Goal: Task Accomplishment & Management: Use online tool/utility

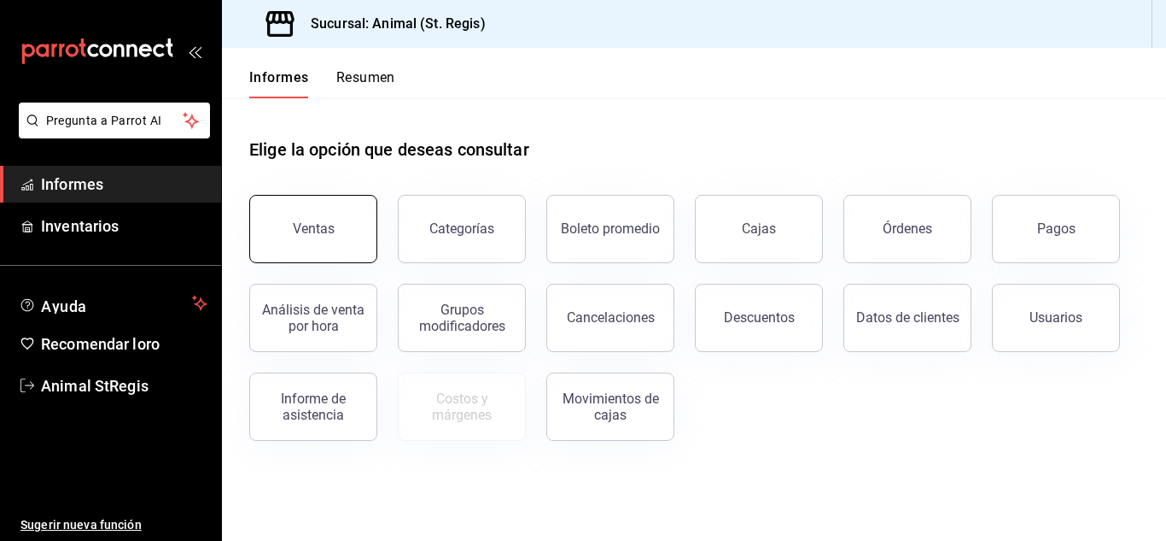
click at [324, 228] on font "Ventas" at bounding box center [314, 228] width 42 height 16
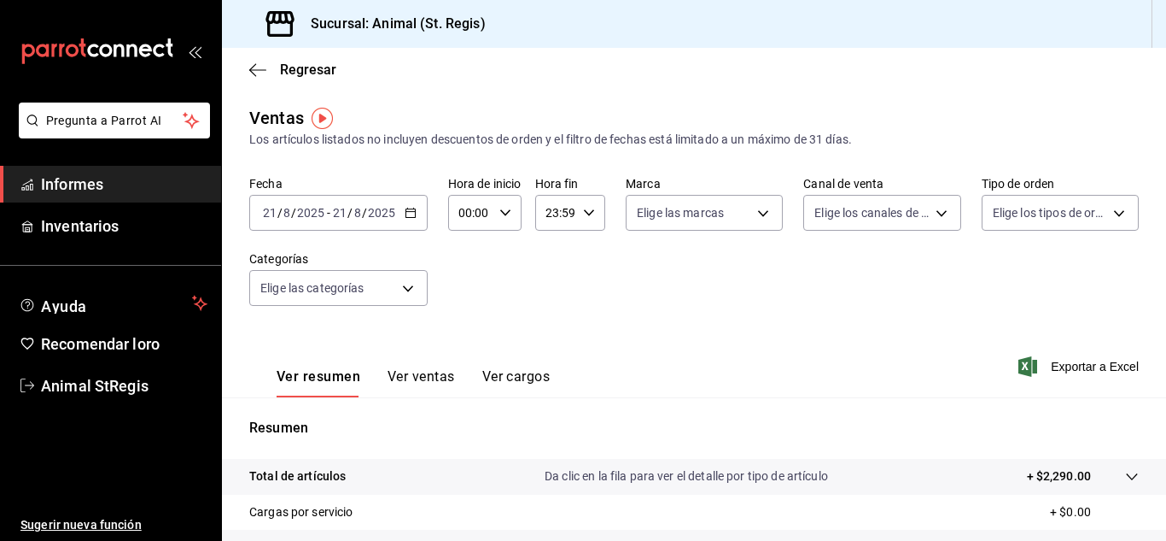
click at [406, 213] on \(Stroke\) "button" at bounding box center [411, 212] width 10 height 9
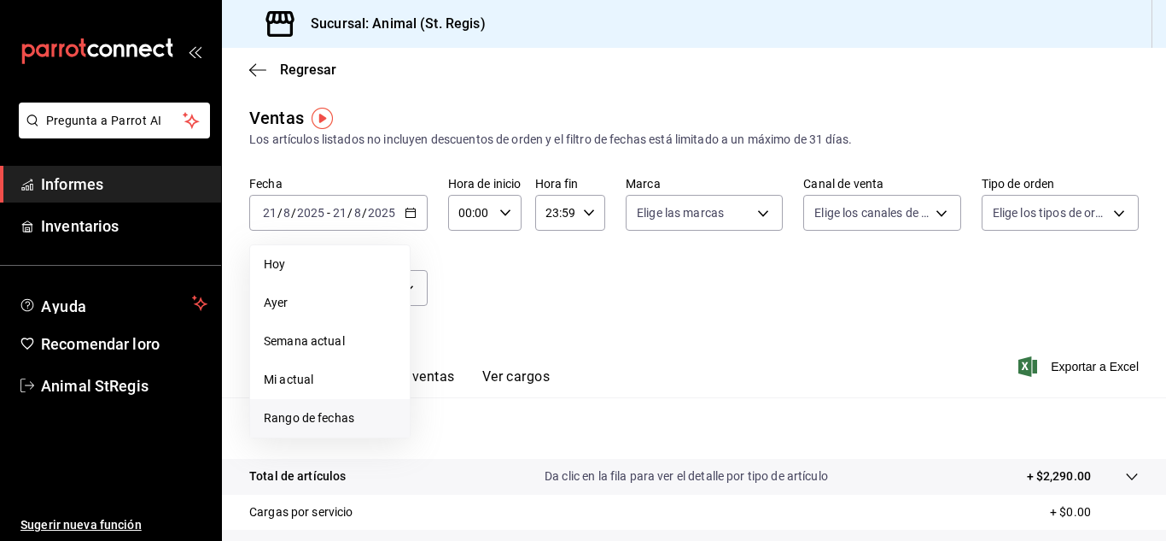
click at [290, 412] on font "Rango de fechas" at bounding box center [309, 418] width 91 height 14
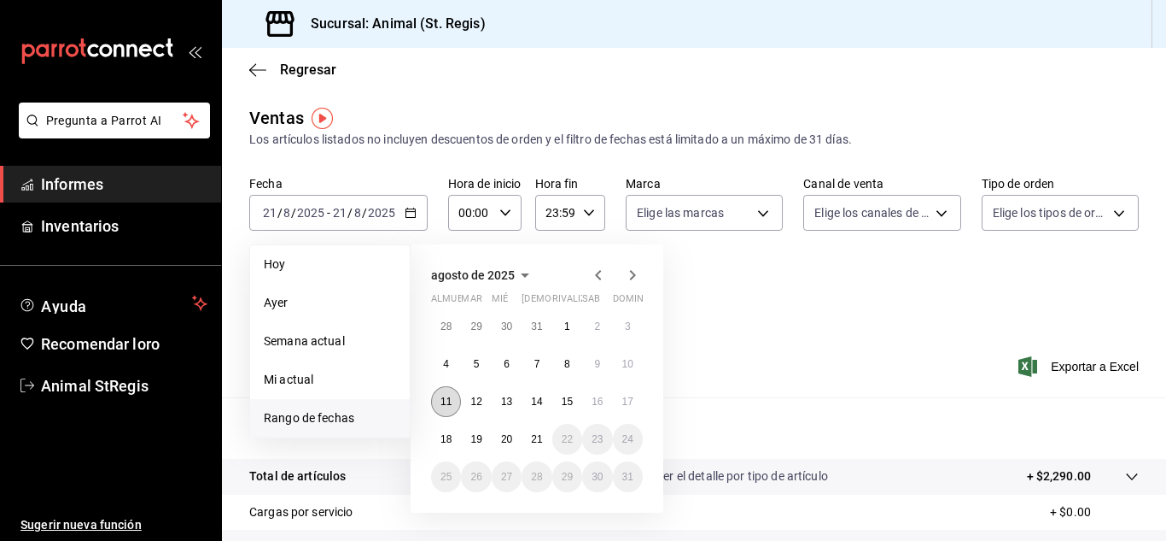
click at [452, 400] on button "11" at bounding box center [446, 401] width 30 height 31
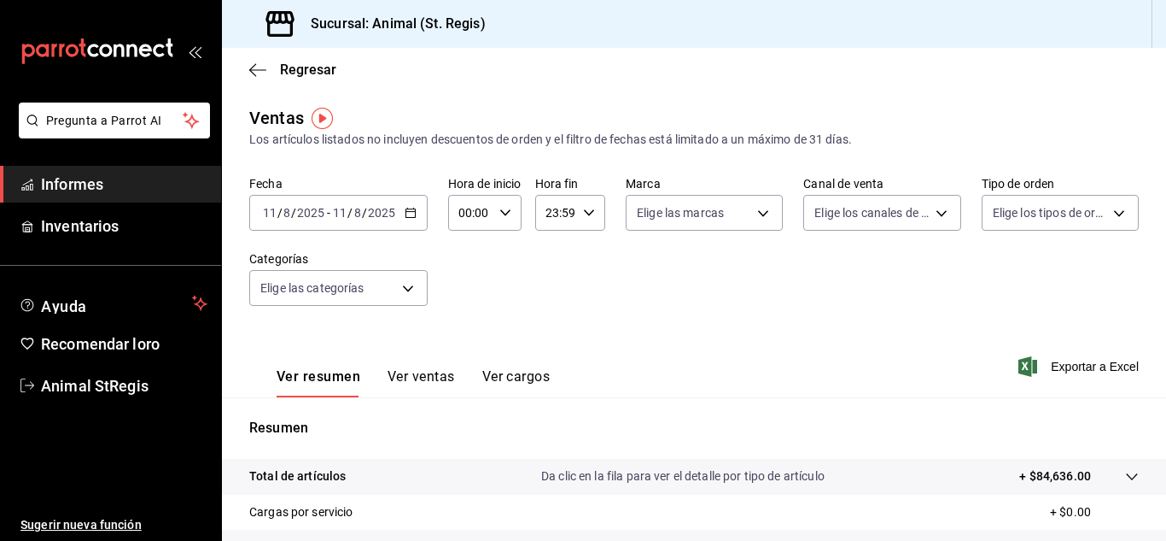
click at [406, 216] on icon "button" at bounding box center [411, 213] width 12 height 12
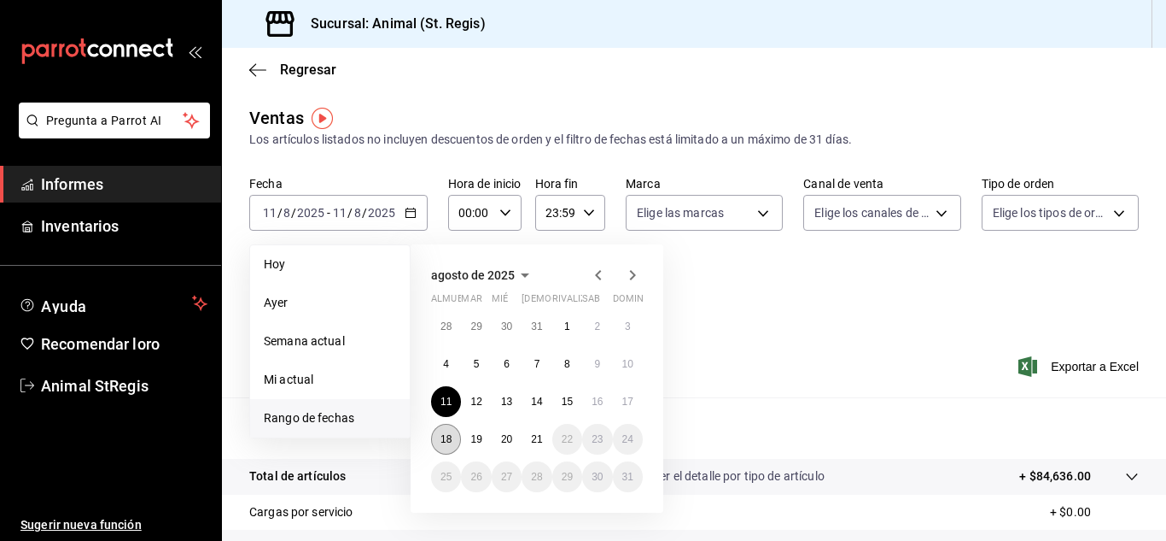
click at [439, 440] on button "18" at bounding box center [446, 439] width 30 height 31
click at [529, 439] on button "21" at bounding box center [537, 439] width 30 height 31
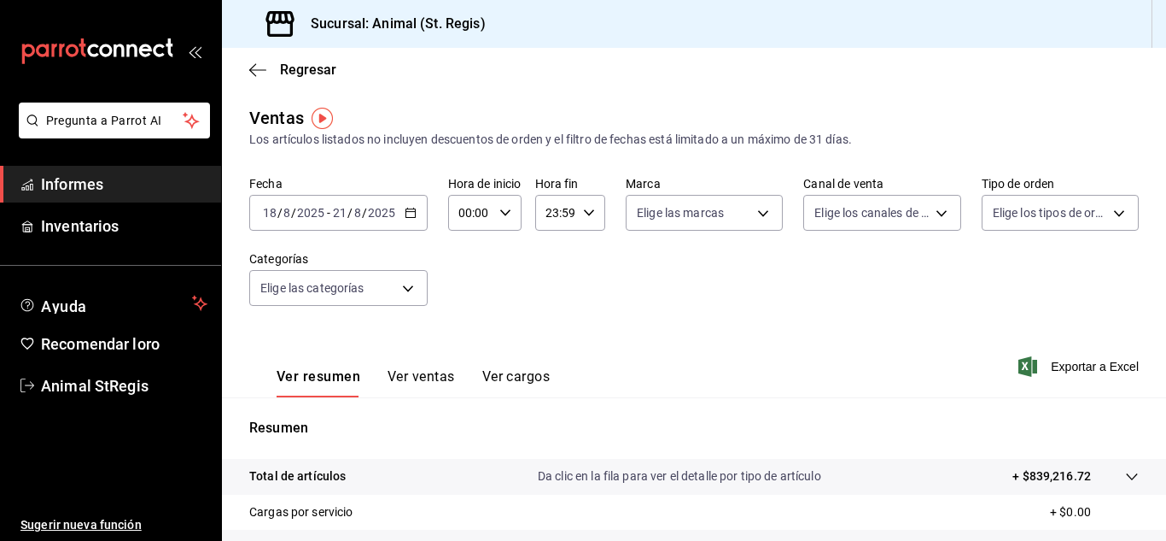
click at [502, 223] on div "00:00 Hora de inicio" at bounding box center [484, 213] width 73 height 36
click at [456, 253] on div "00 01 02 03 04 05 06 07 08 09 10 11 12 13 14 15 16 17 18 19 20 21 22 23" at bounding box center [466, 304] width 38 height 137
click at [456, 253] on button "05" at bounding box center [466, 256] width 31 height 34
type input "05:00"
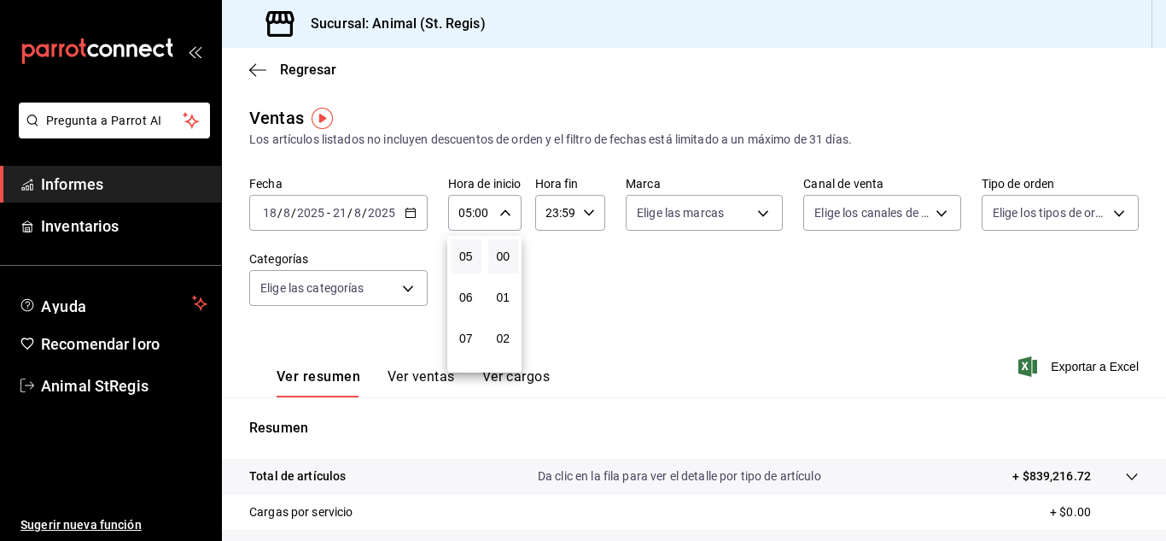
click at [585, 205] on div at bounding box center [583, 270] width 1166 height 541
click at [585, 207] on icon "button" at bounding box center [589, 213] width 12 height 12
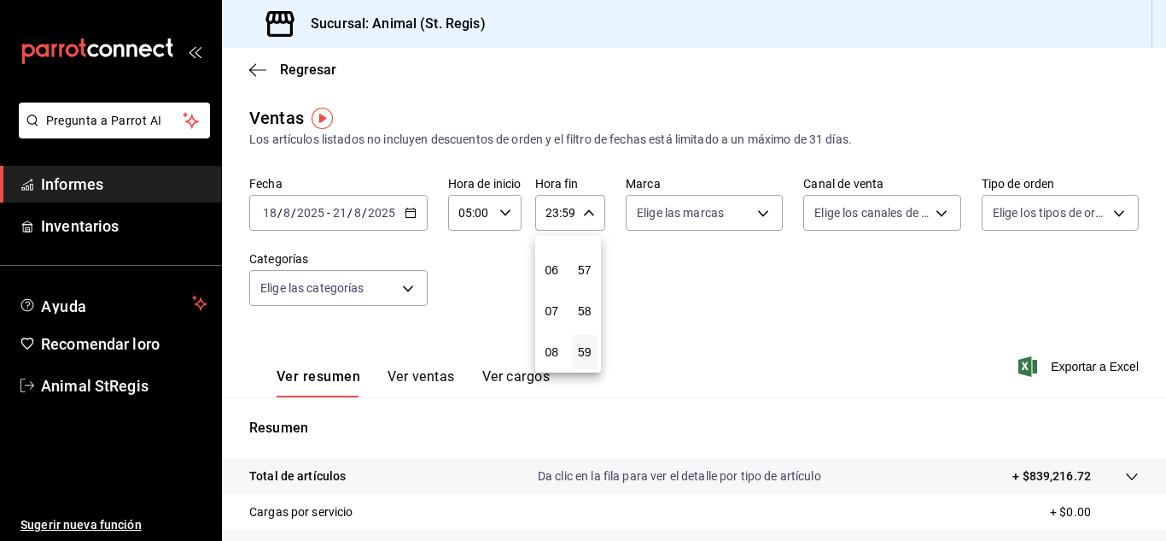
scroll to position [198, 0]
click at [554, 265] on div "00 01 02 03 04 05 06 07 08 09 10 11 12 13 14 15 16 17 18 19 20 21 22 23" at bounding box center [551, 304] width 33 height 137
click at [554, 265] on font "05" at bounding box center [552, 263] width 14 height 14
click at [592, 266] on button "57" at bounding box center [585, 270] width 26 height 34
type input "05:57"
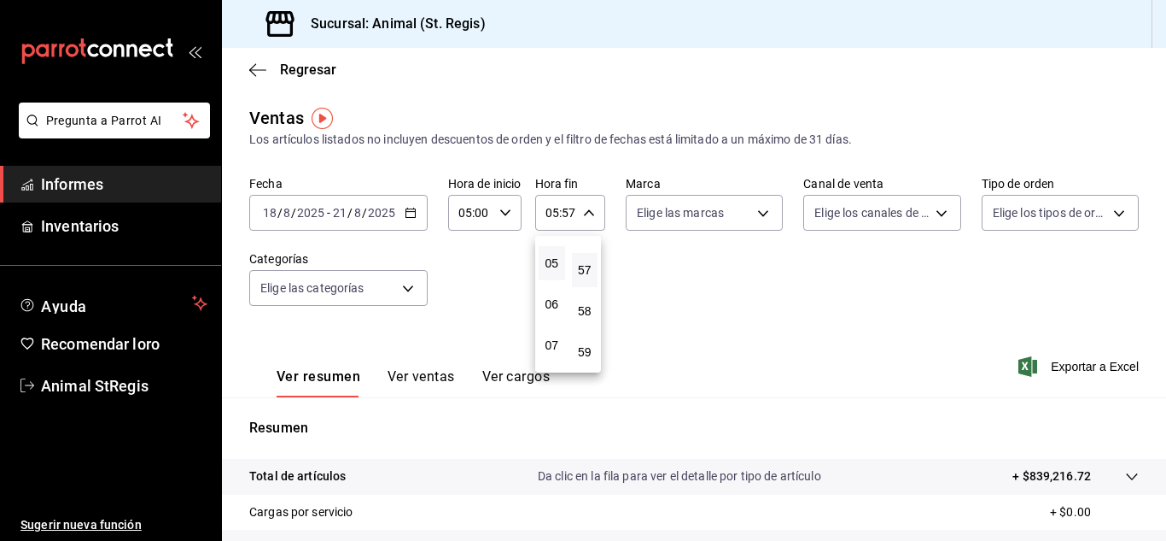
click at [765, 217] on div at bounding box center [583, 270] width 1166 height 541
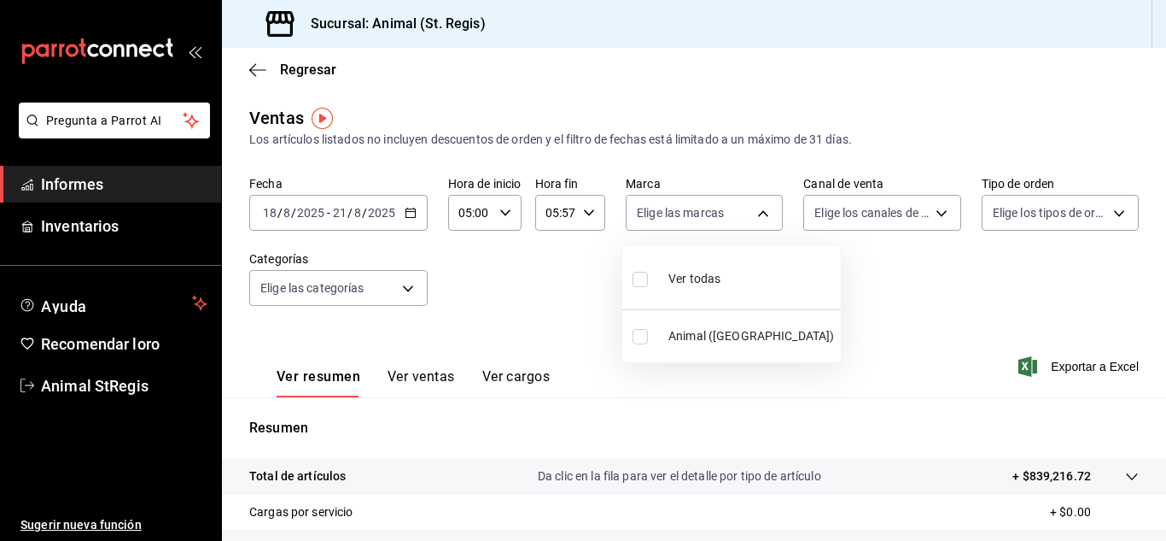
click at [765, 217] on body "Pregunta a Parrot AI Informes Inventarios Ayuda Recomendar loro Animal StRegis …" at bounding box center [583, 270] width 1166 height 541
click at [698, 286] on span "Ver todos" at bounding box center [695, 279] width 52 height 18
type input "3f39fcdc-c8c4-4fff-883a-47b345d9391c"
checkbox input "true"
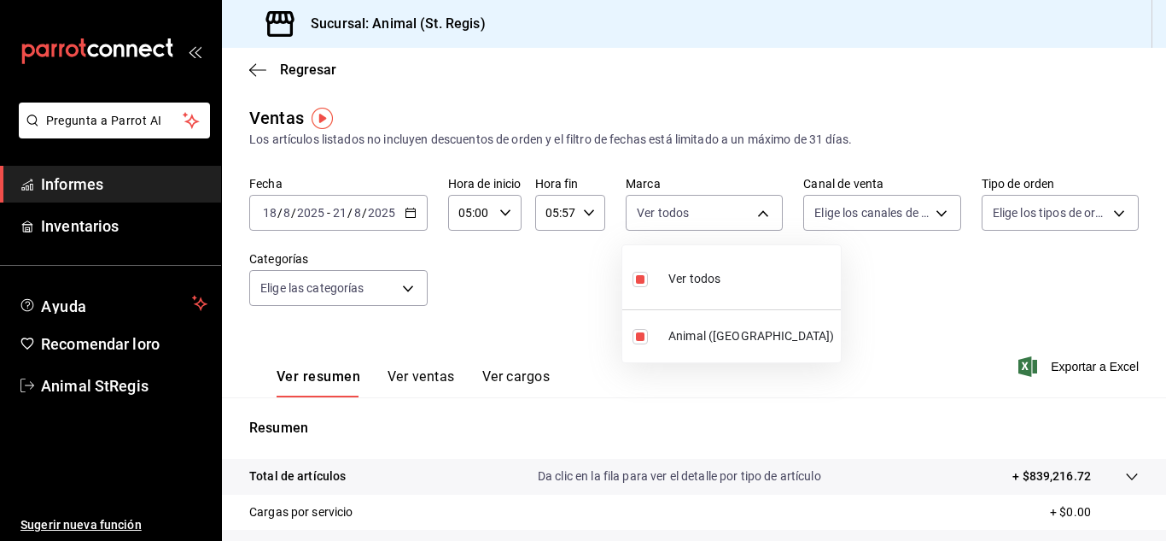
click at [915, 205] on div at bounding box center [583, 270] width 1166 height 541
click at [915, 205] on body "Pregunta a Parrot AI Informes Inventarios Ayuda Recomendar loro Animal StRegis …" at bounding box center [583, 270] width 1166 height 541
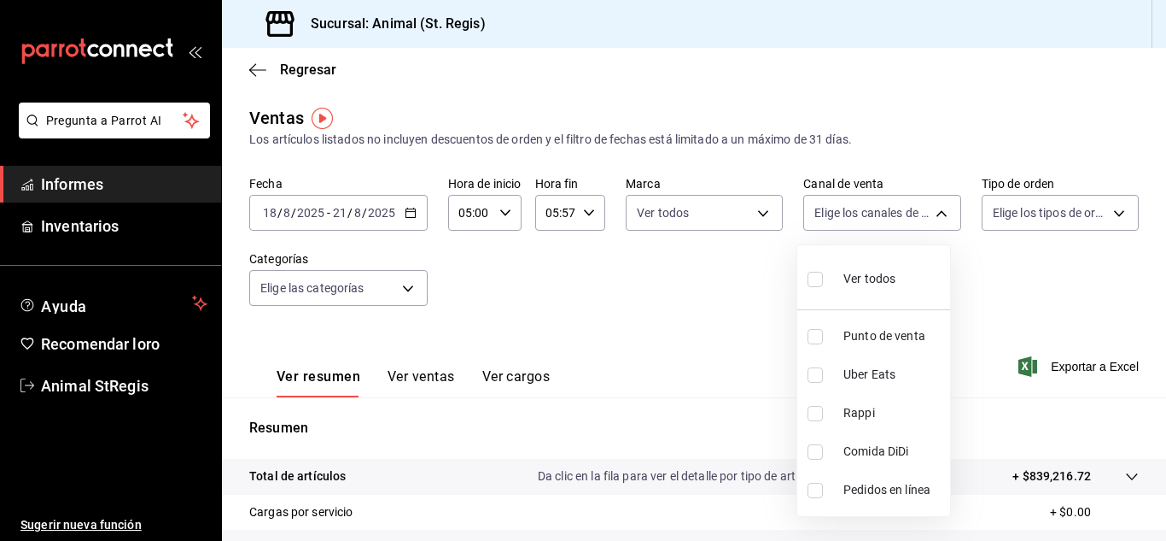
click at [868, 276] on font "Ver todos" at bounding box center [870, 279] width 52 height 14
type input "PARROT,UBER_EATS,RAPPI,DIDI_FOOD,ONLINE"
checkbox input "true"
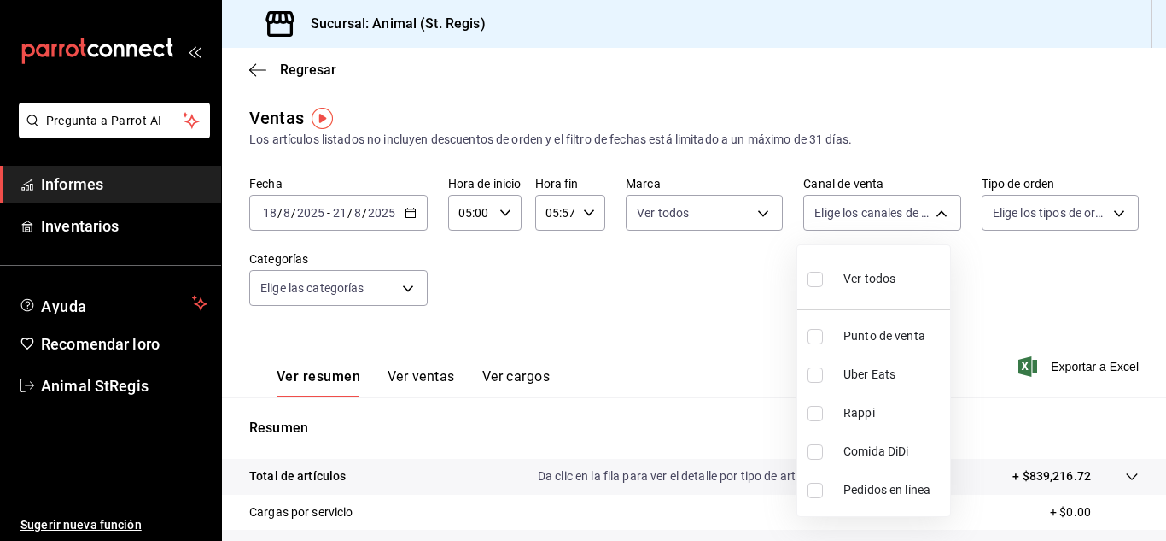
checkbox input "true"
click at [1045, 219] on div at bounding box center [583, 270] width 1166 height 541
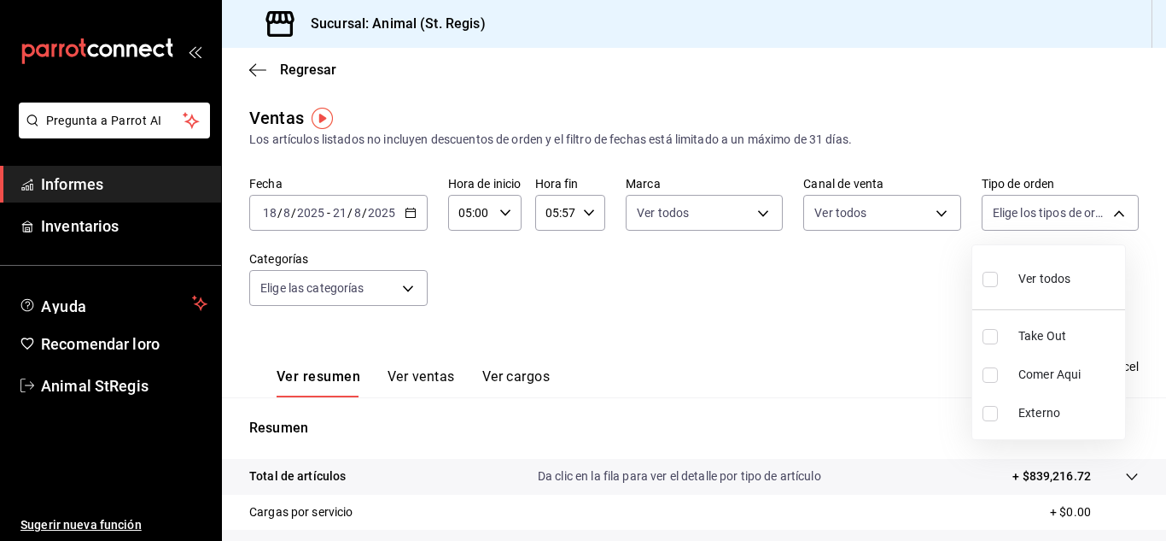
click at [1045, 219] on body "Pregunta a Parrot AI Informes Inventarios Ayuda Recomendar loro Animal StRegis …" at bounding box center [583, 270] width 1166 height 541
click at [1042, 265] on div "Ver todos" at bounding box center [1027, 277] width 88 height 37
type input "3f245141-8cb2-4099-bf0f-bc16ed99609a,be50bec9-a7ef-41cc-9154-7015b9ad380c,EXTER…"
checkbox input "true"
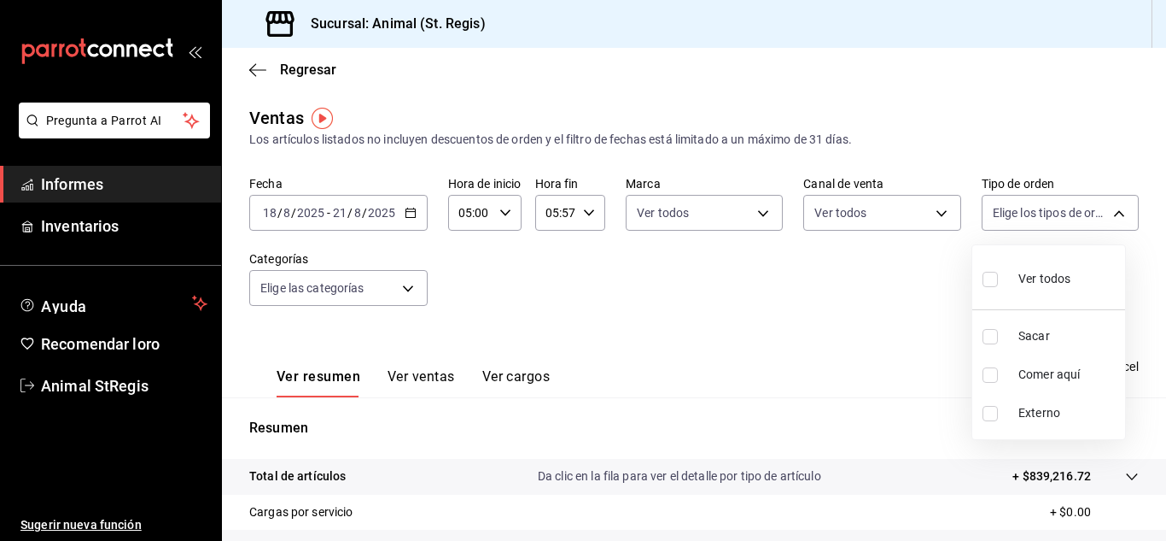
checkbox input "true"
click at [406, 292] on div at bounding box center [583, 270] width 1166 height 541
click at [406, 292] on body "Pregunta a Parrot AI Informes Inventarios Ayuda Recomendar loro Animal StRegis …" at bounding box center [583, 270] width 1166 height 541
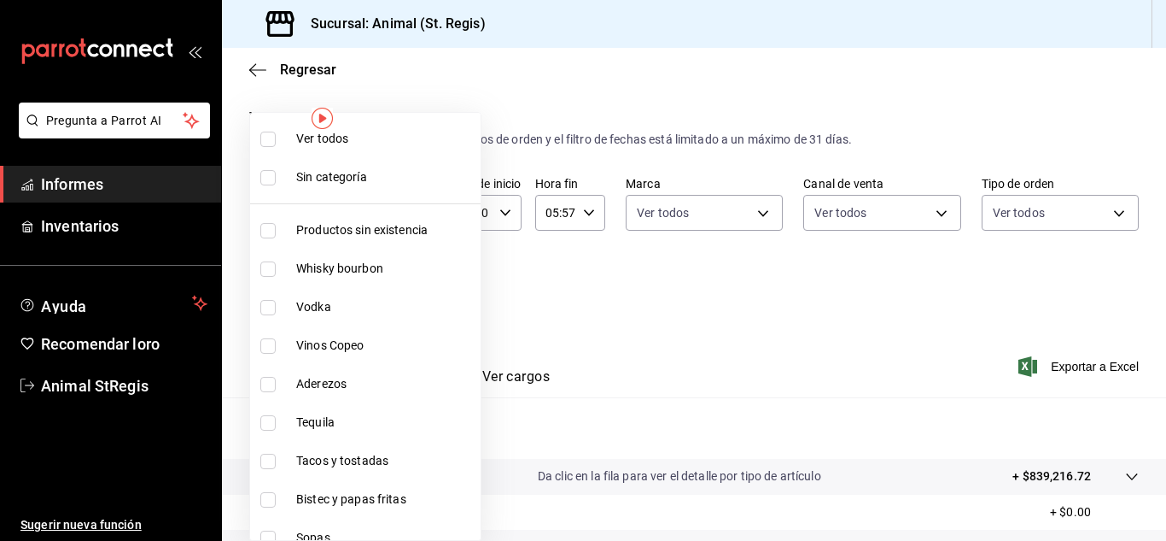
click at [352, 126] on li "Ver todos" at bounding box center [365, 139] width 231 height 38
type input "ab590da7-d0c4-47a8-ac4f-44aecaaca930,928f1d8c-49b4-4cad-a5c8-35f7885dcb7c,2440b…"
checkbox input "true"
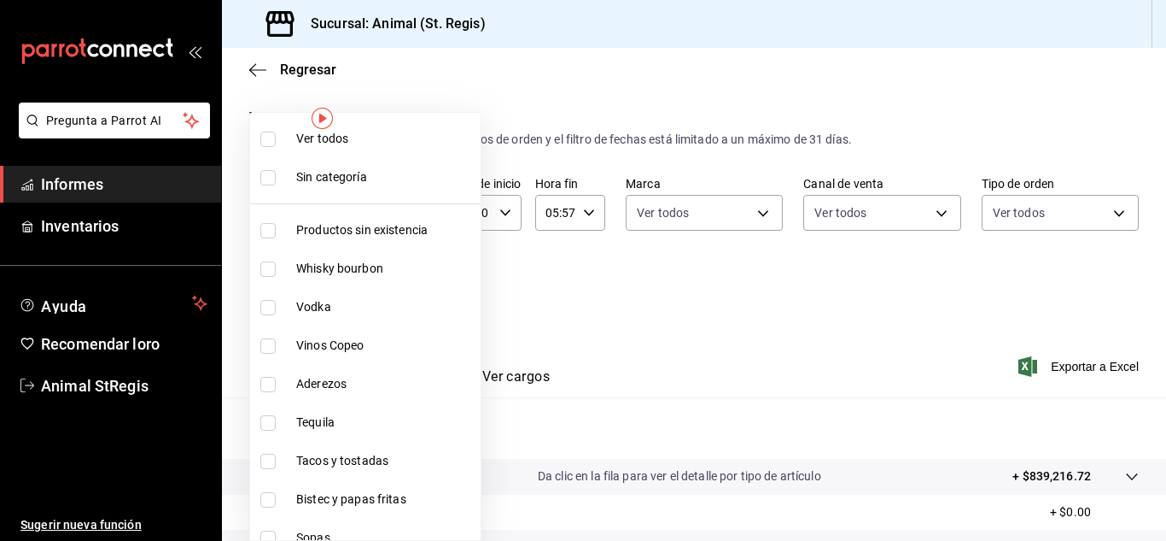
checkbox input "true"
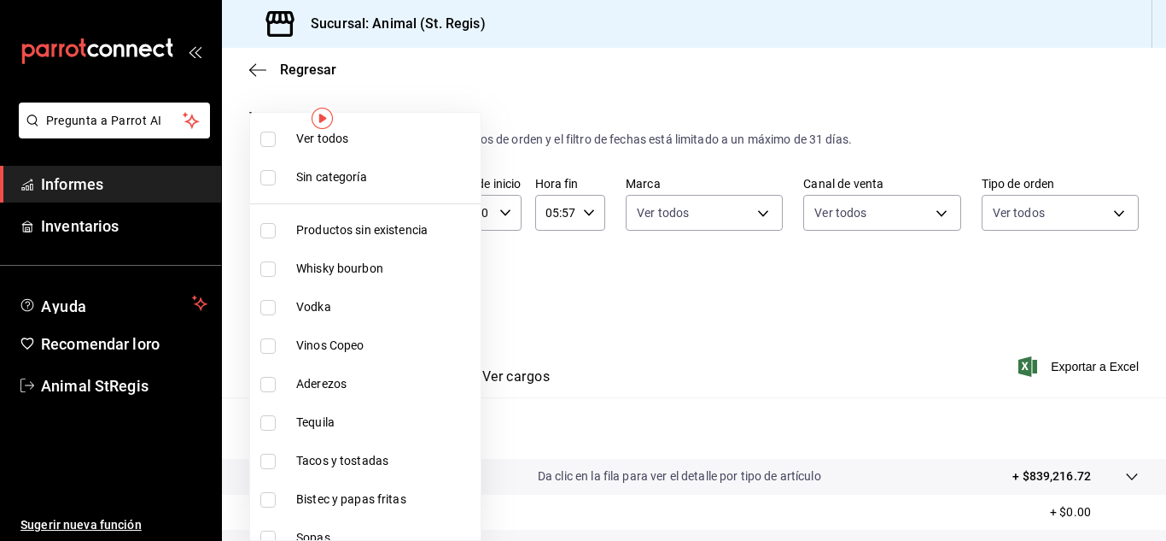
checkbox input "true"
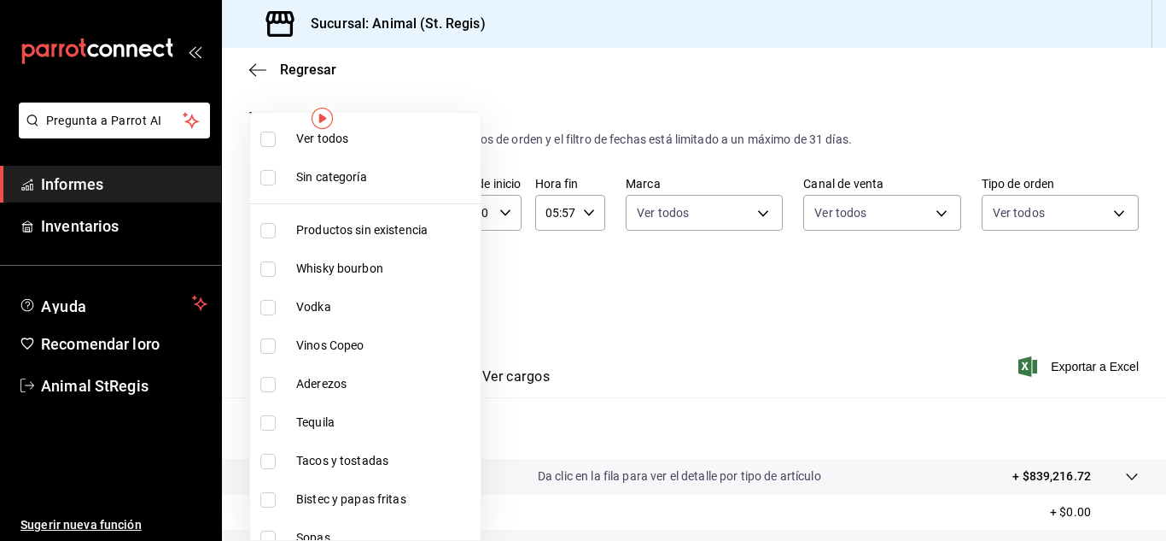
checkbox input "true"
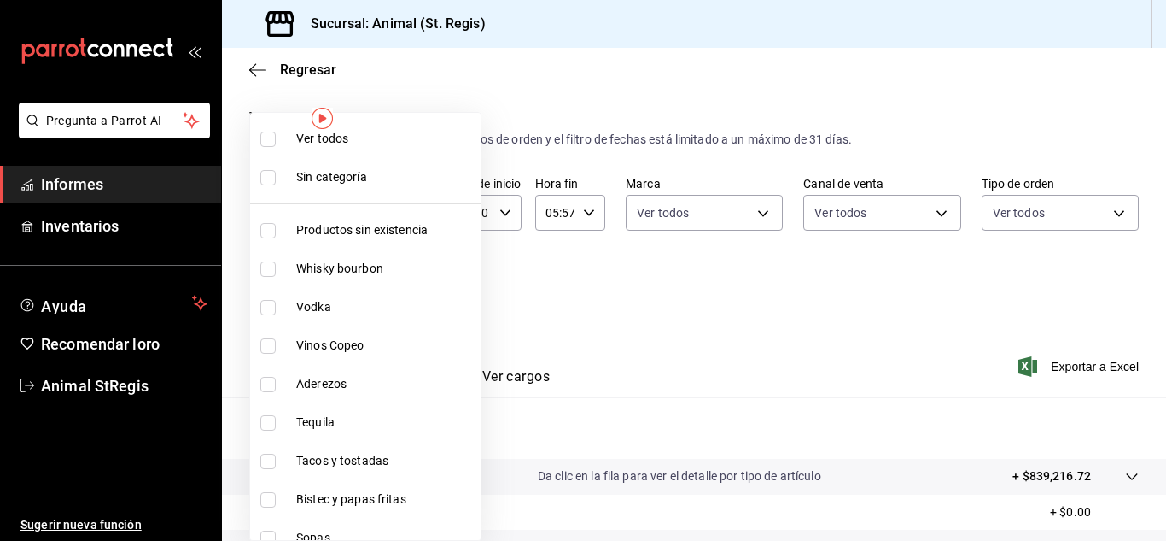
checkbox input "true"
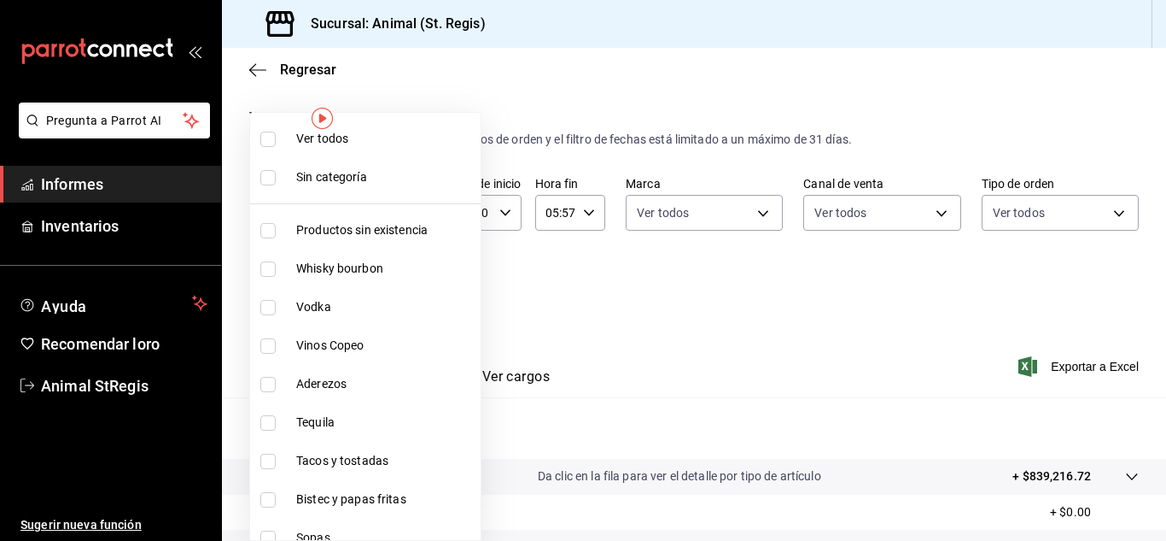
checkbox input "true"
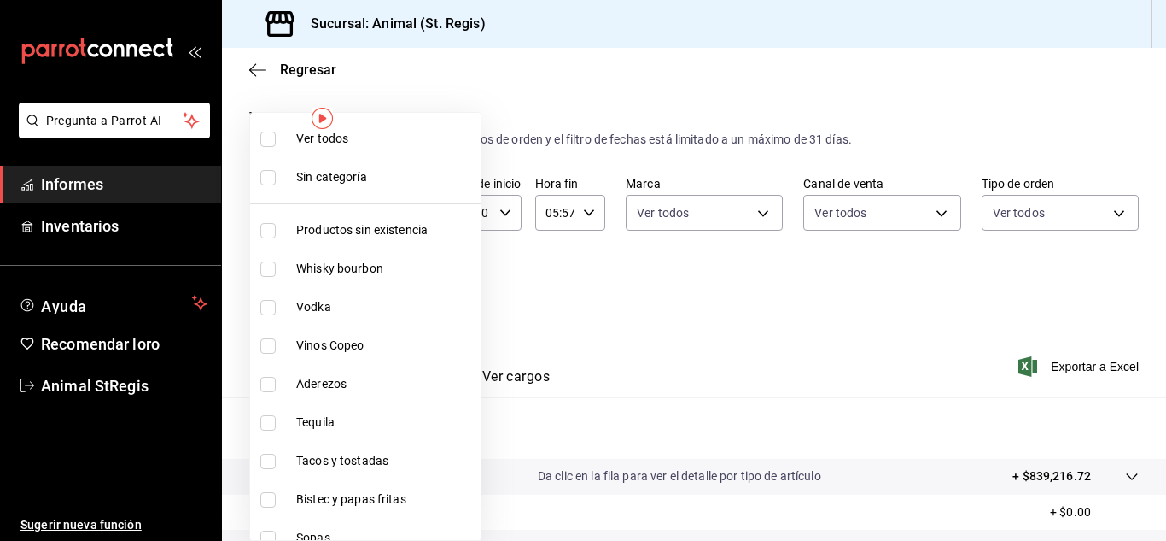
checkbox input "true"
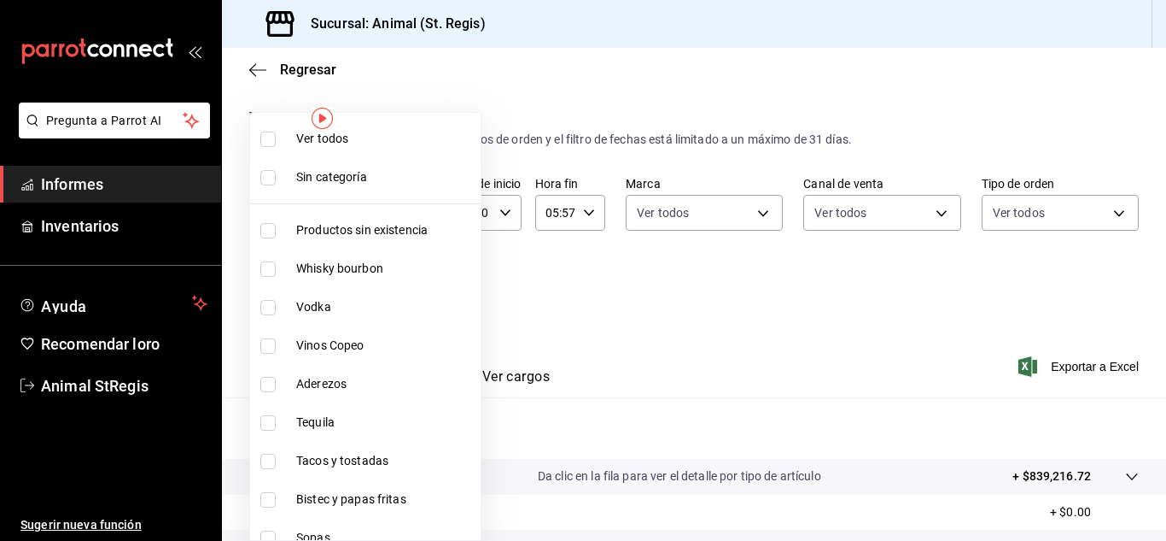
checkbox input "true"
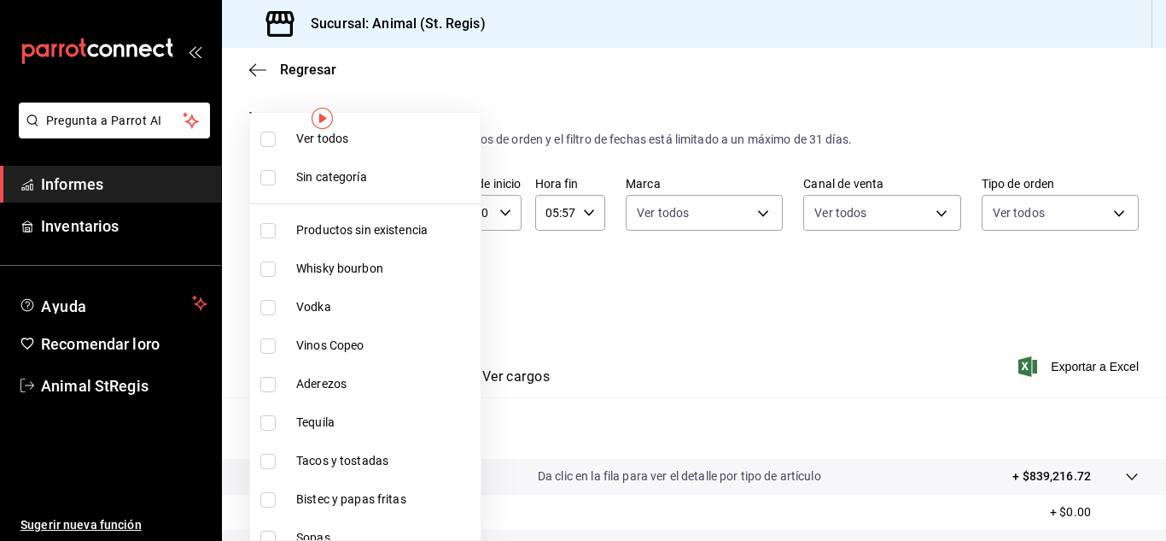
checkbox input "true"
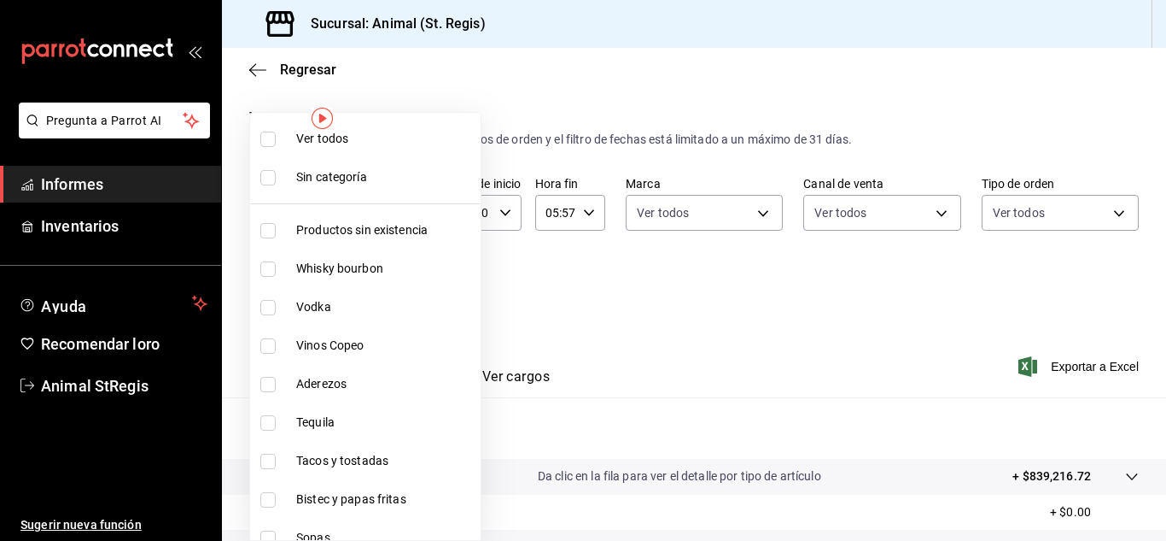
checkbox input "true"
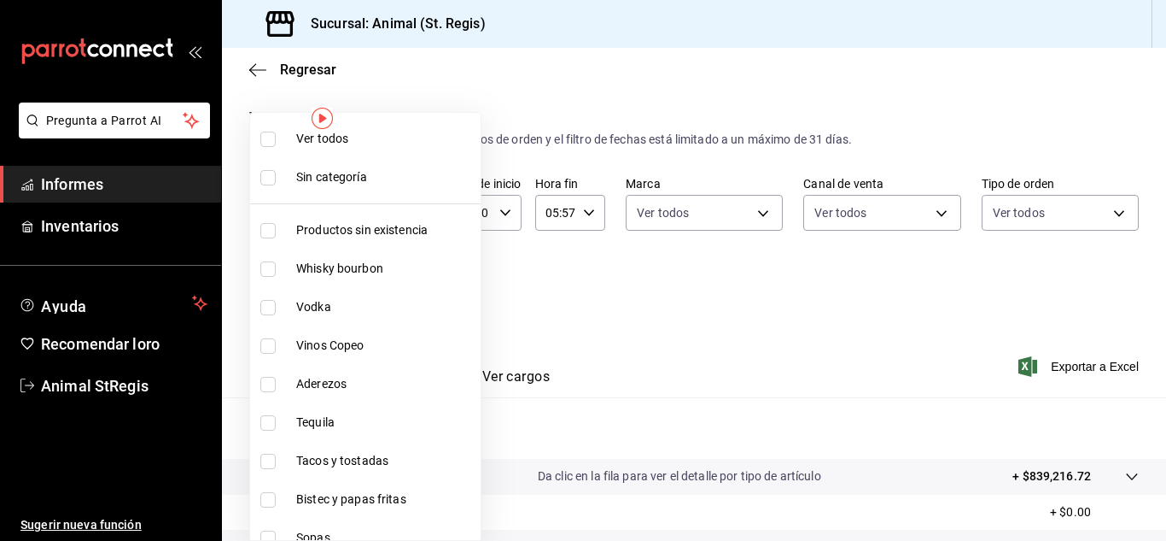
checkbox input "true"
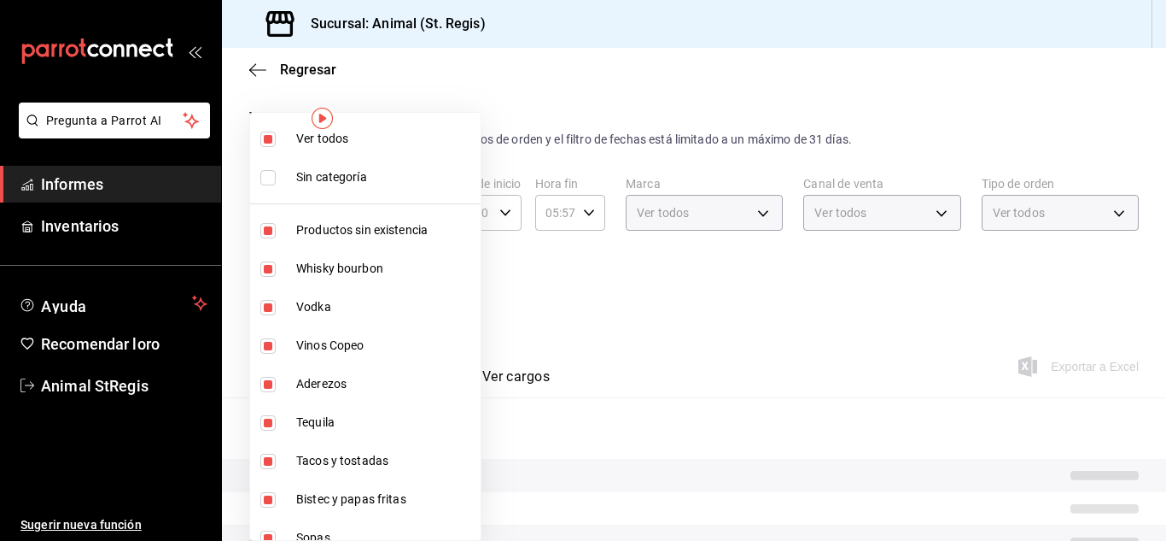
click at [817, 358] on div at bounding box center [583, 270] width 1166 height 541
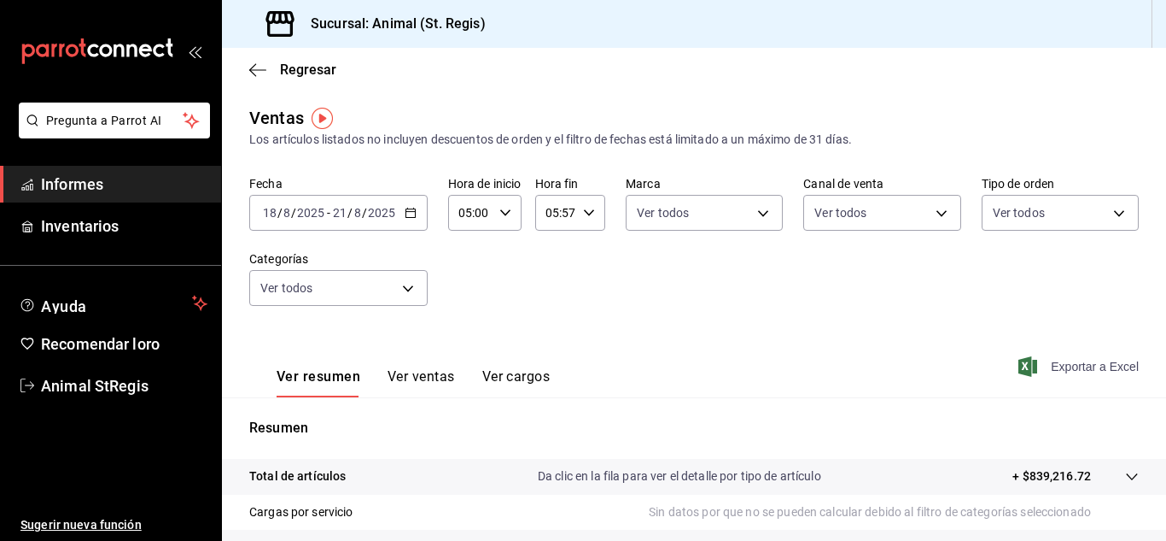
click at [1067, 360] on font "Exportar a Excel" at bounding box center [1095, 366] width 88 height 14
